Goal: Information Seeking & Learning: Find specific fact

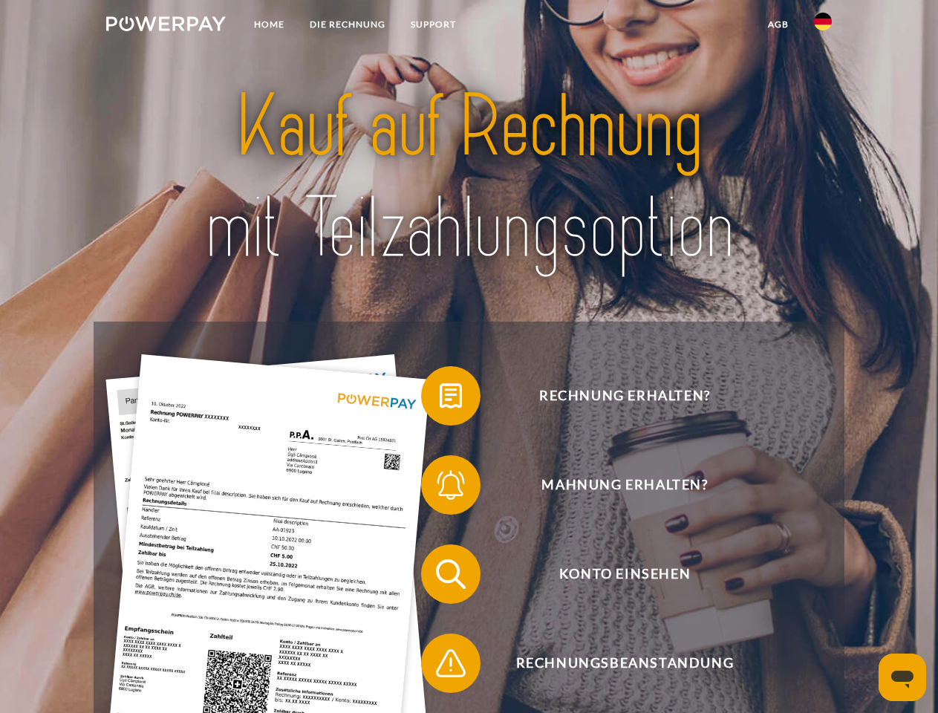
click at [166, 26] on img at bounding box center [166, 23] width 120 height 15
click at [823, 26] on img at bounding box center [823, 22] width 18 height 18
click at [777, 25] on link "agb" at bounding box center [778, 24] width 46 height 27
click at [440, 399] on span at bounding box center [428, 396] width 74 height 74
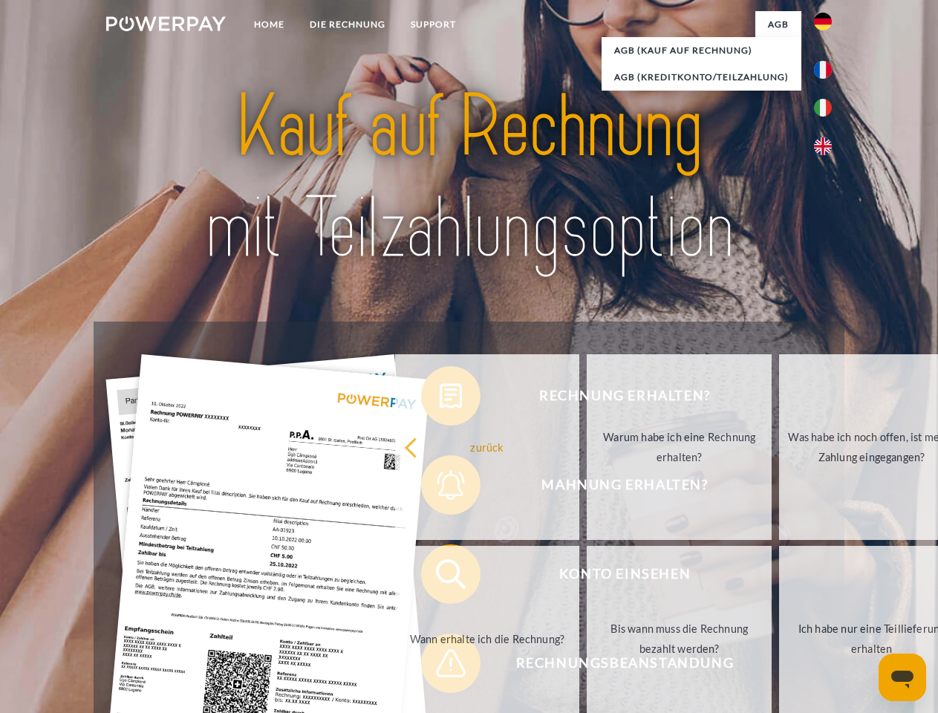
click at [440, 488] on div "Rechnung erhalten? Mahnung erhalten? Konto einsehen" at bounding box center [469, 618] width 750 height 594
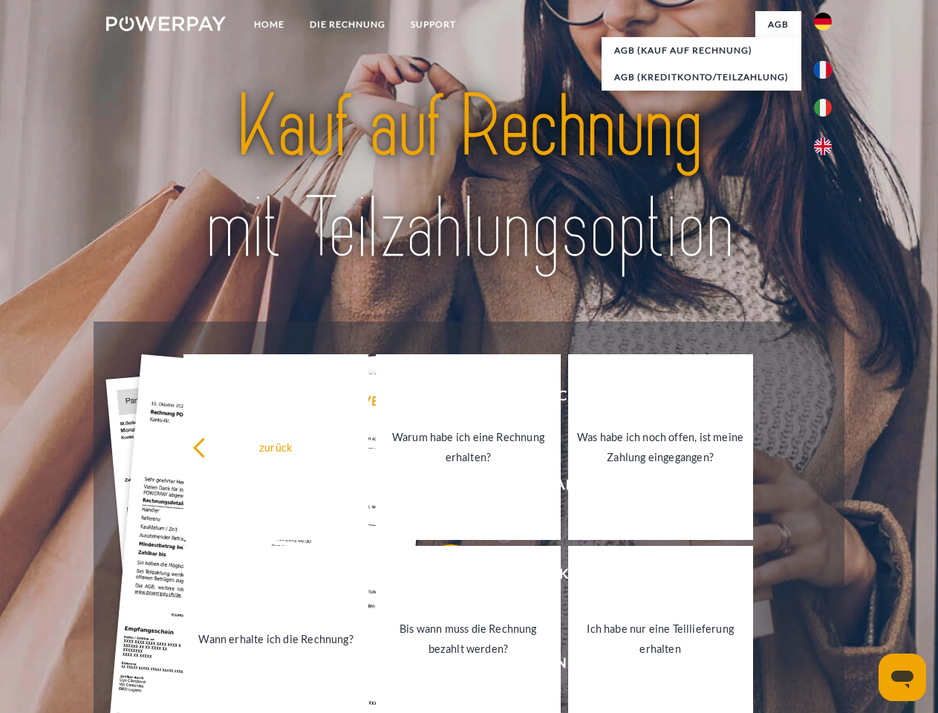
click at [440, 577] on link "Bis wann muss die Rechnung bezahlt werden?" at bounding box center [468, 639] width 185 height 186
click at [440, 666] on span at bounding box center [428, 663] width 74 height 74
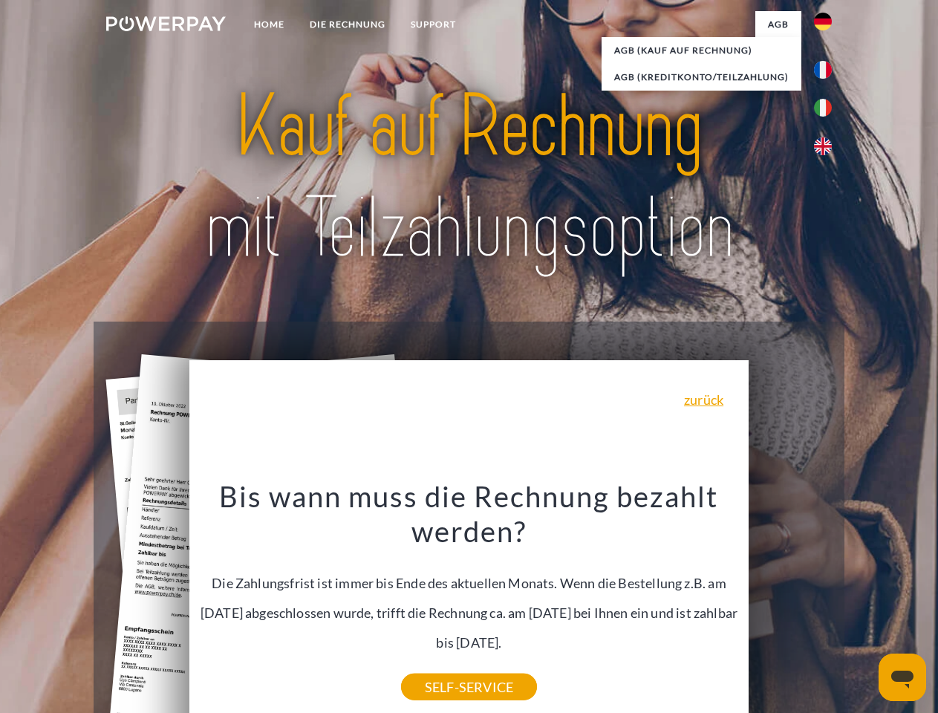
click at [902, 677] on icon "Messaging-Fenster öffnen" at bounding box center [902, 679] width 22 height 18
